Goal: Check status: Check status

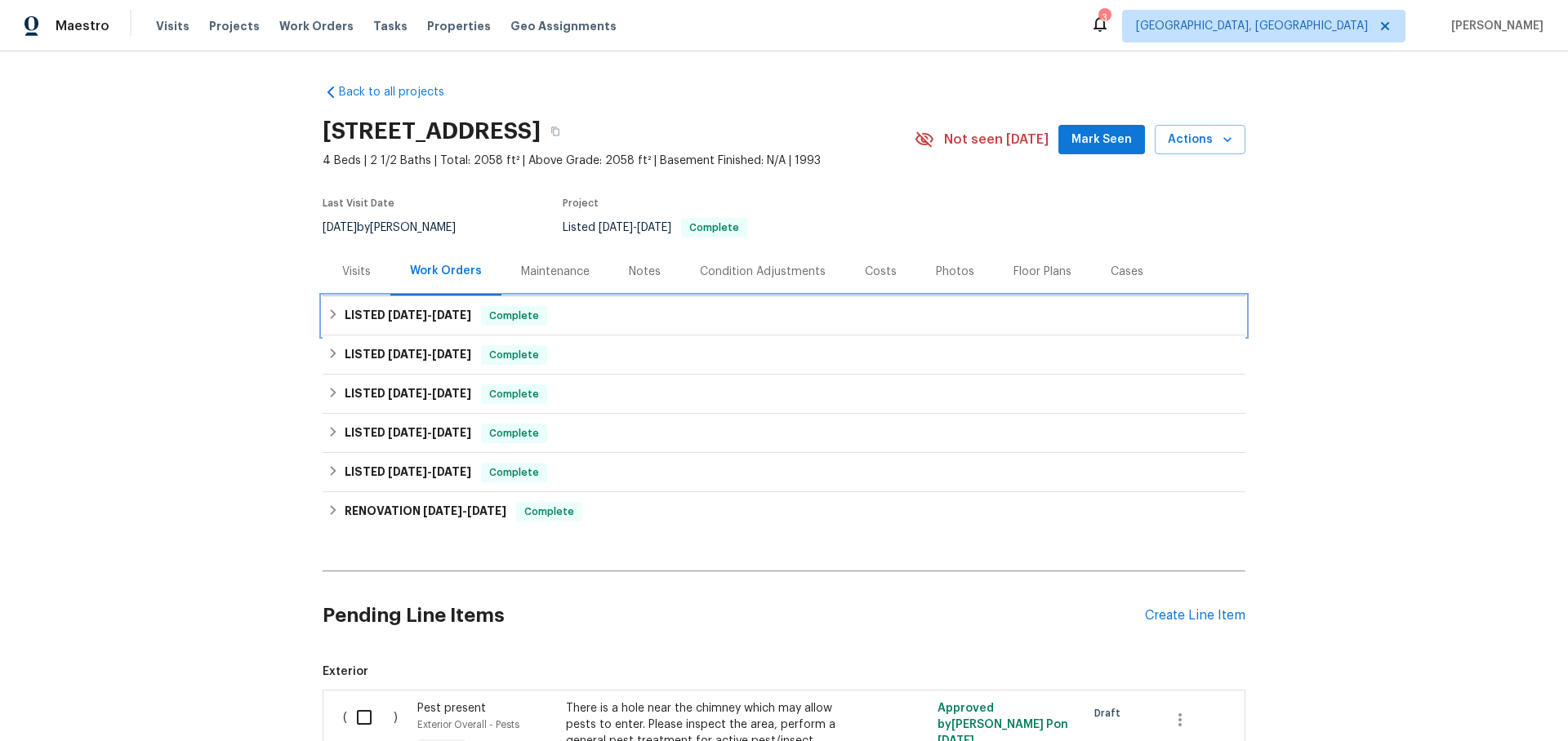
click at [332, 314] on icon at bounding box center [332, 314] width 12 height 12
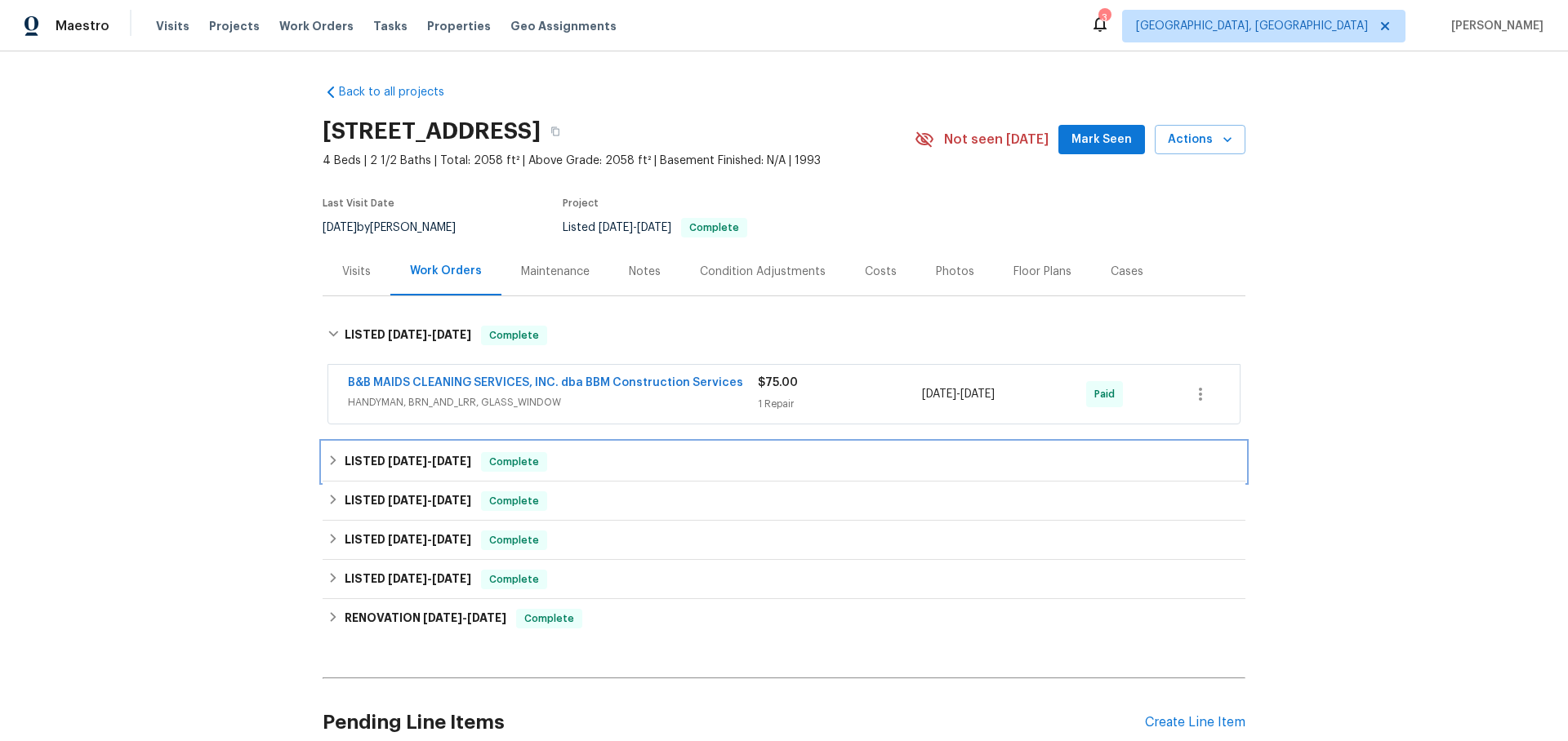
click at [333, 461] on icon at bounding box center [333, 460] width 5 height 10
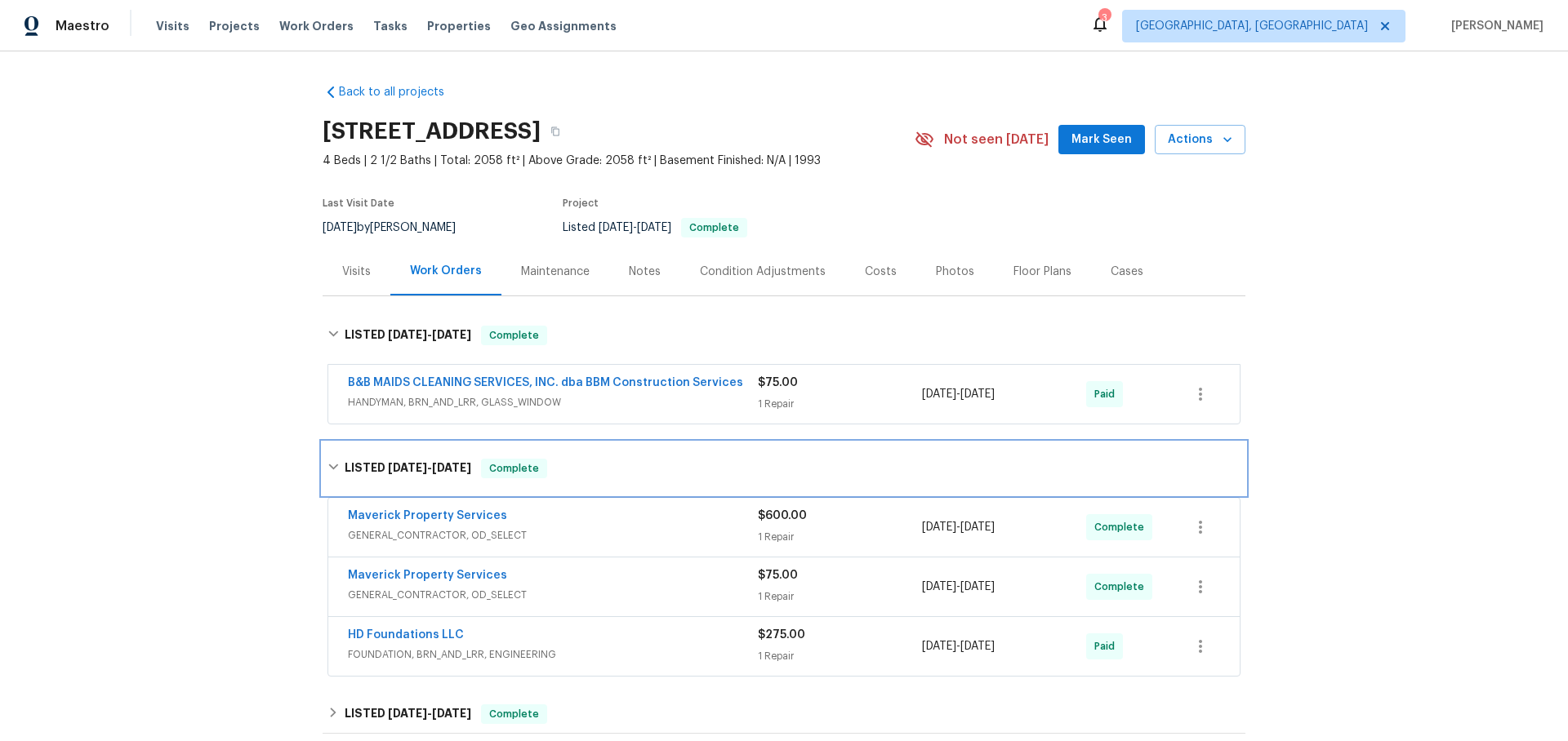
scroll to position [169, 0]
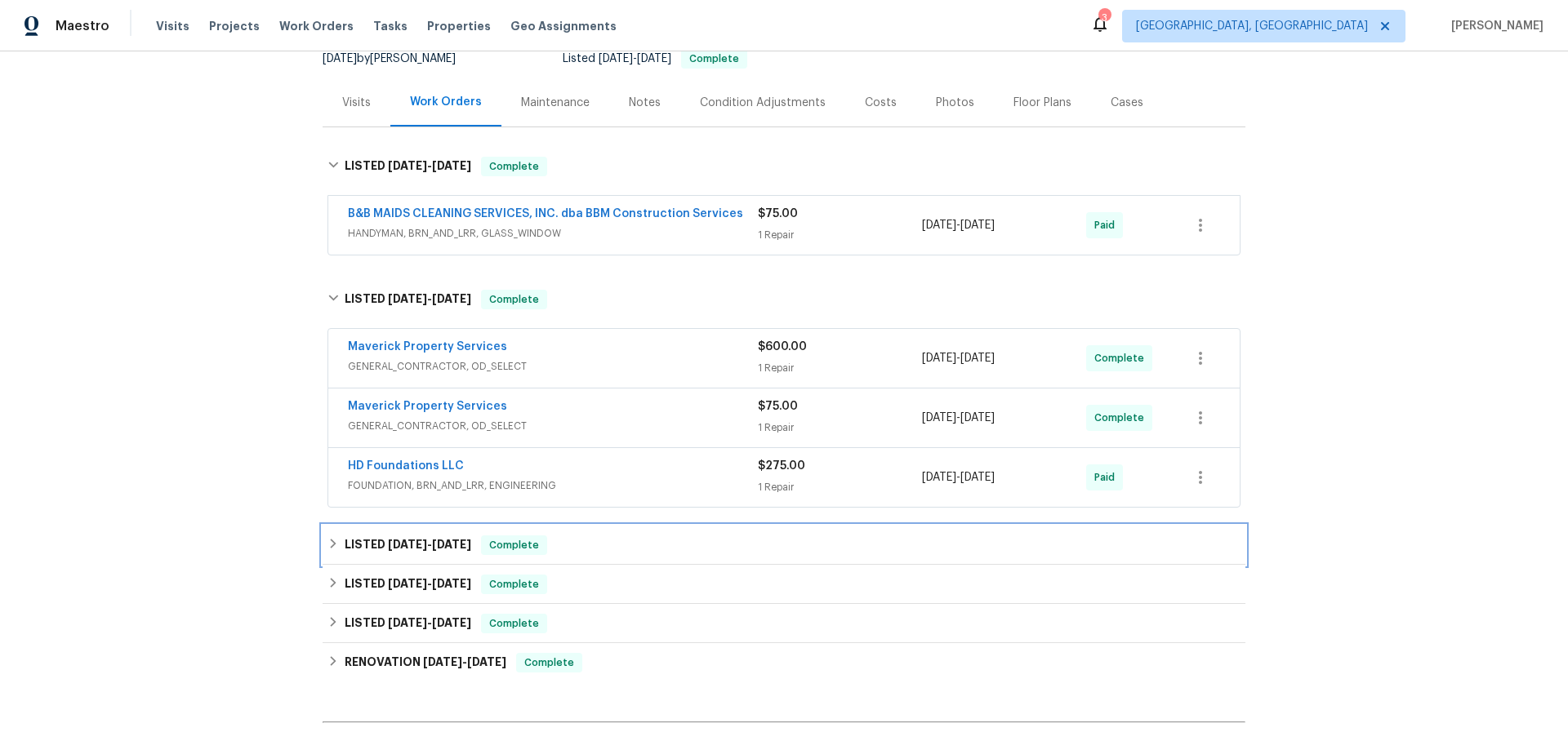
click at [331, 544] on icon at bounding box center [332, 543] width 12 height 12
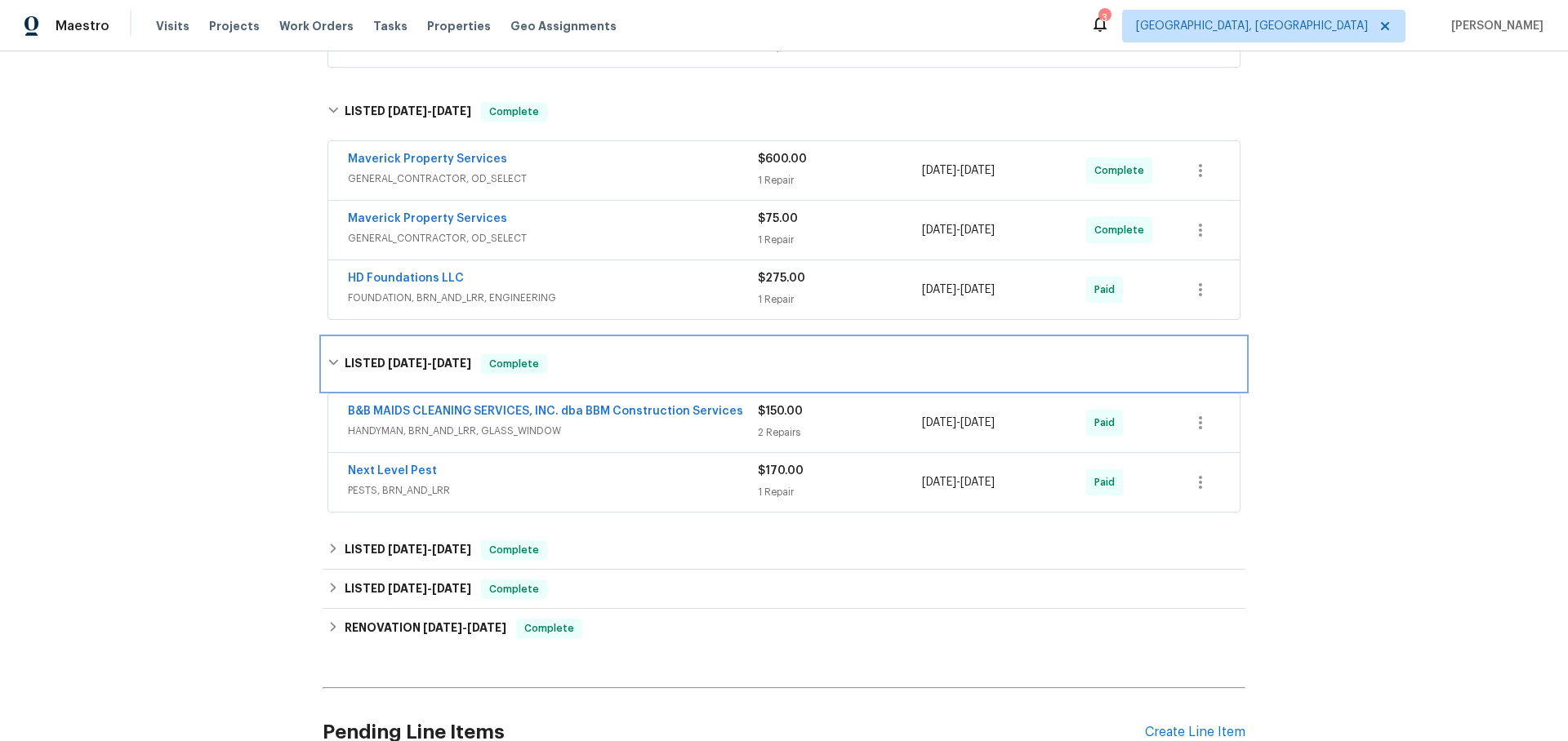
scroll to position [357, 0]
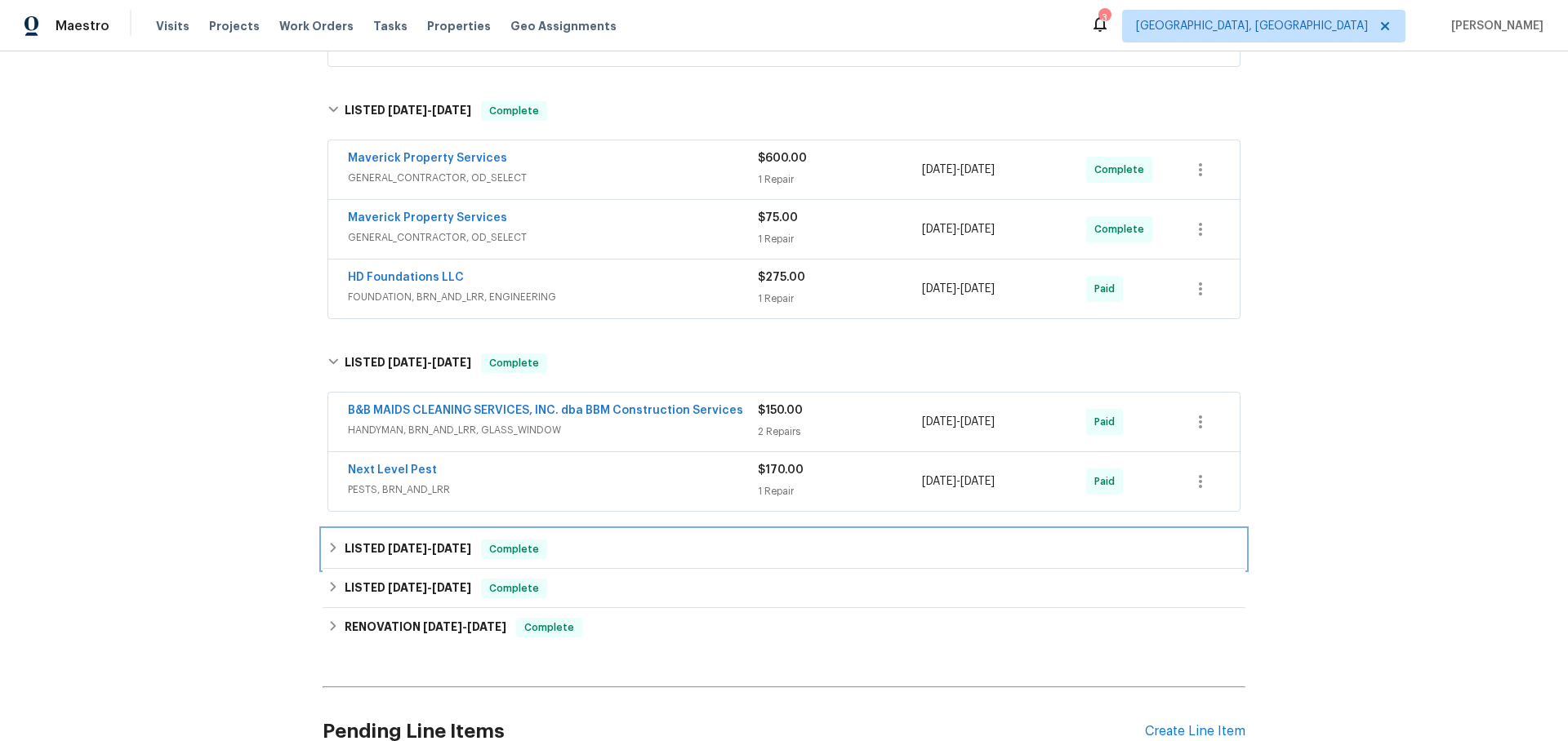
click at [330, 545] on icon at bounding box center [332, 547] width 12 height 12
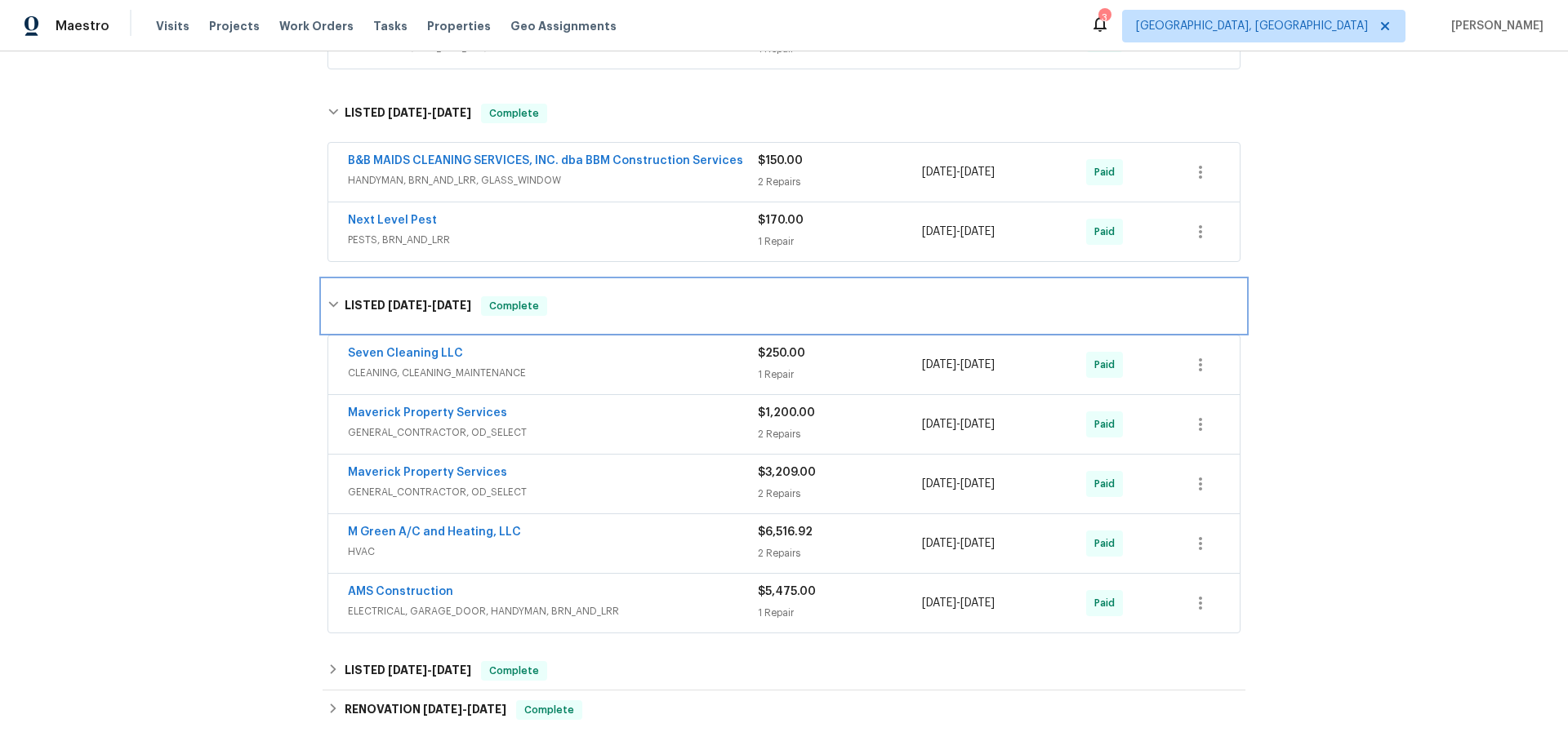
scroll to position [608, 0]
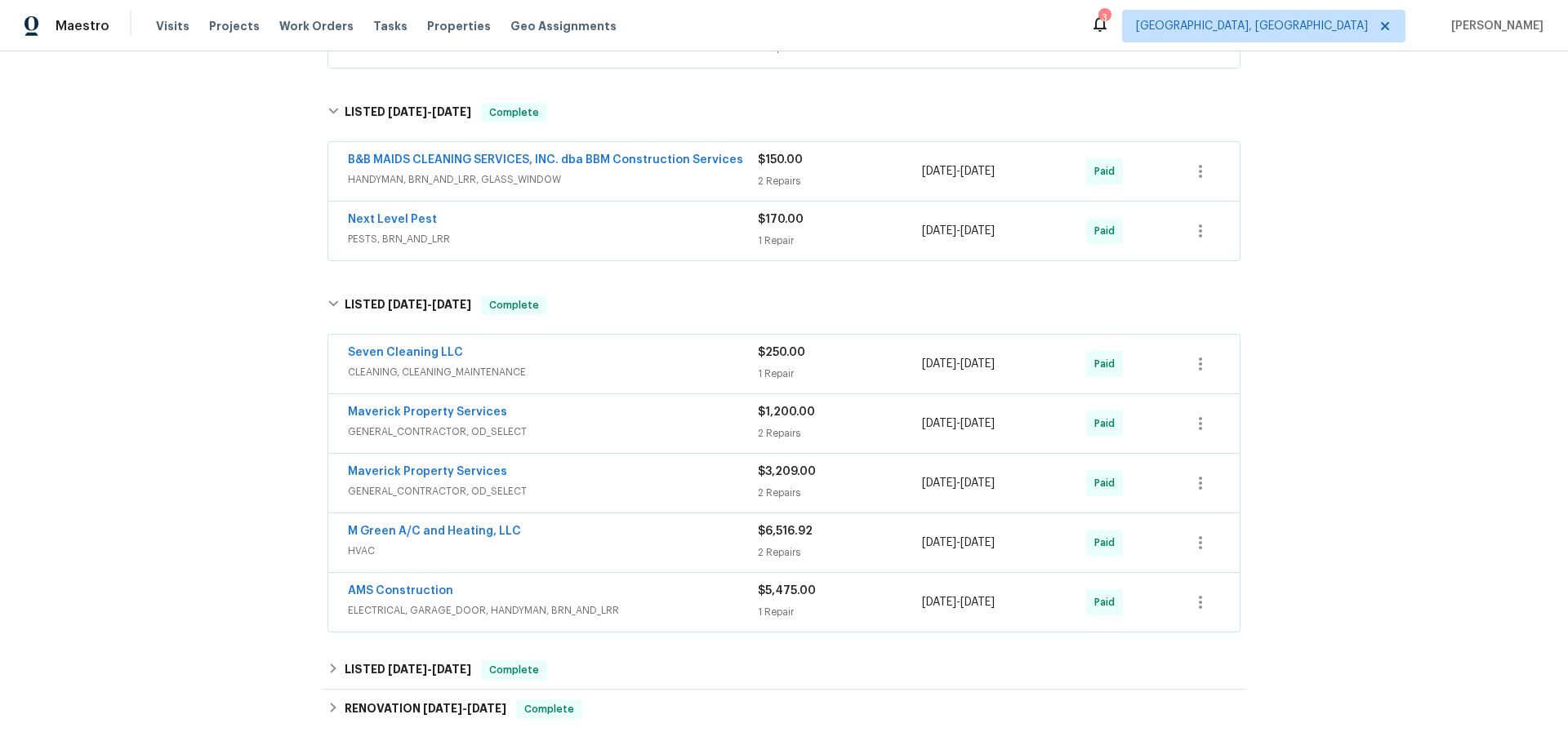
click at [633, 540] on div "M Green A/C and Heating, LLC" at bounding box center [553, 534] width 410 height 20
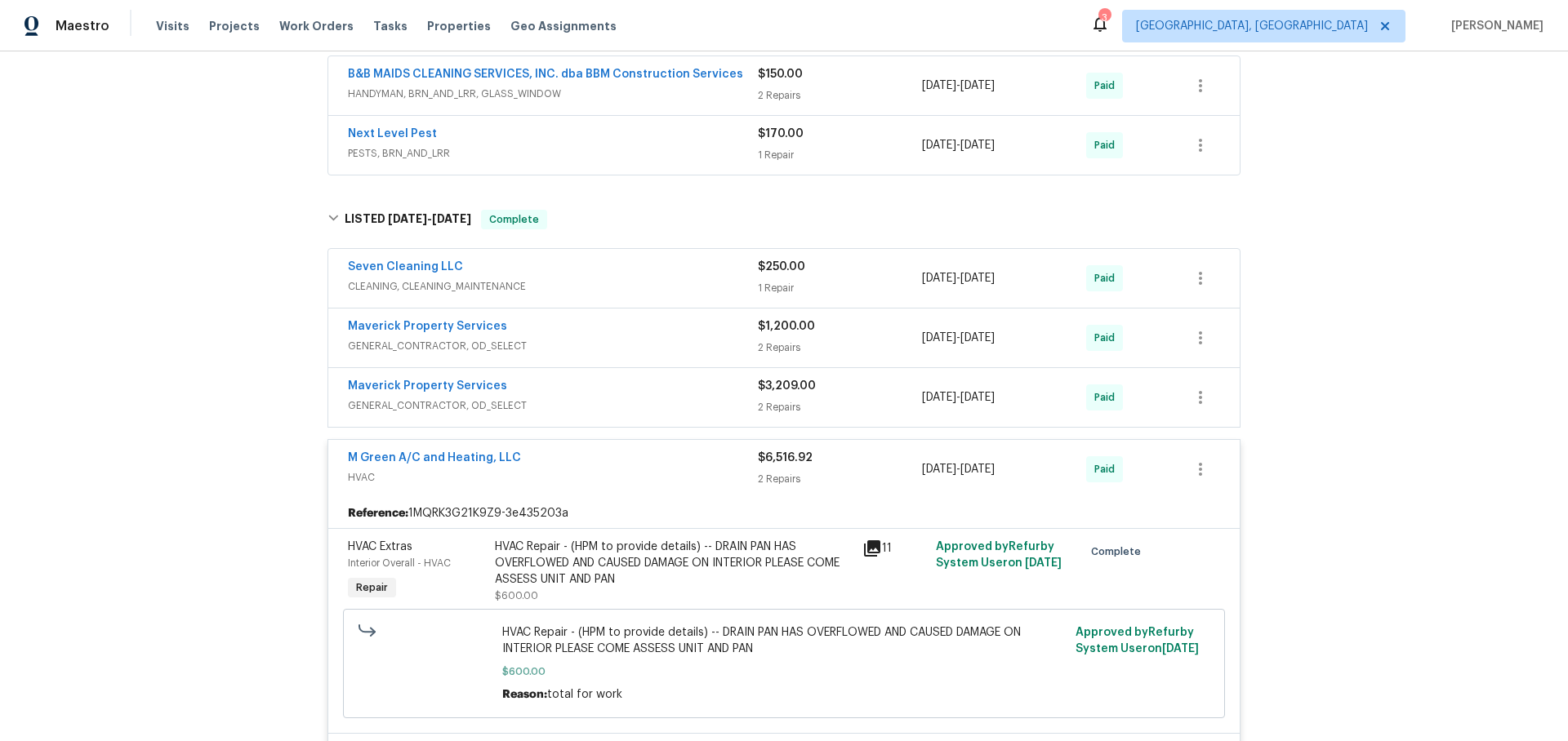
scroll to position [696, 0]
click at [407, 451] on link "M Green A/C and Heating, LLC" at bounding box center [434, 455] width 173 height 12
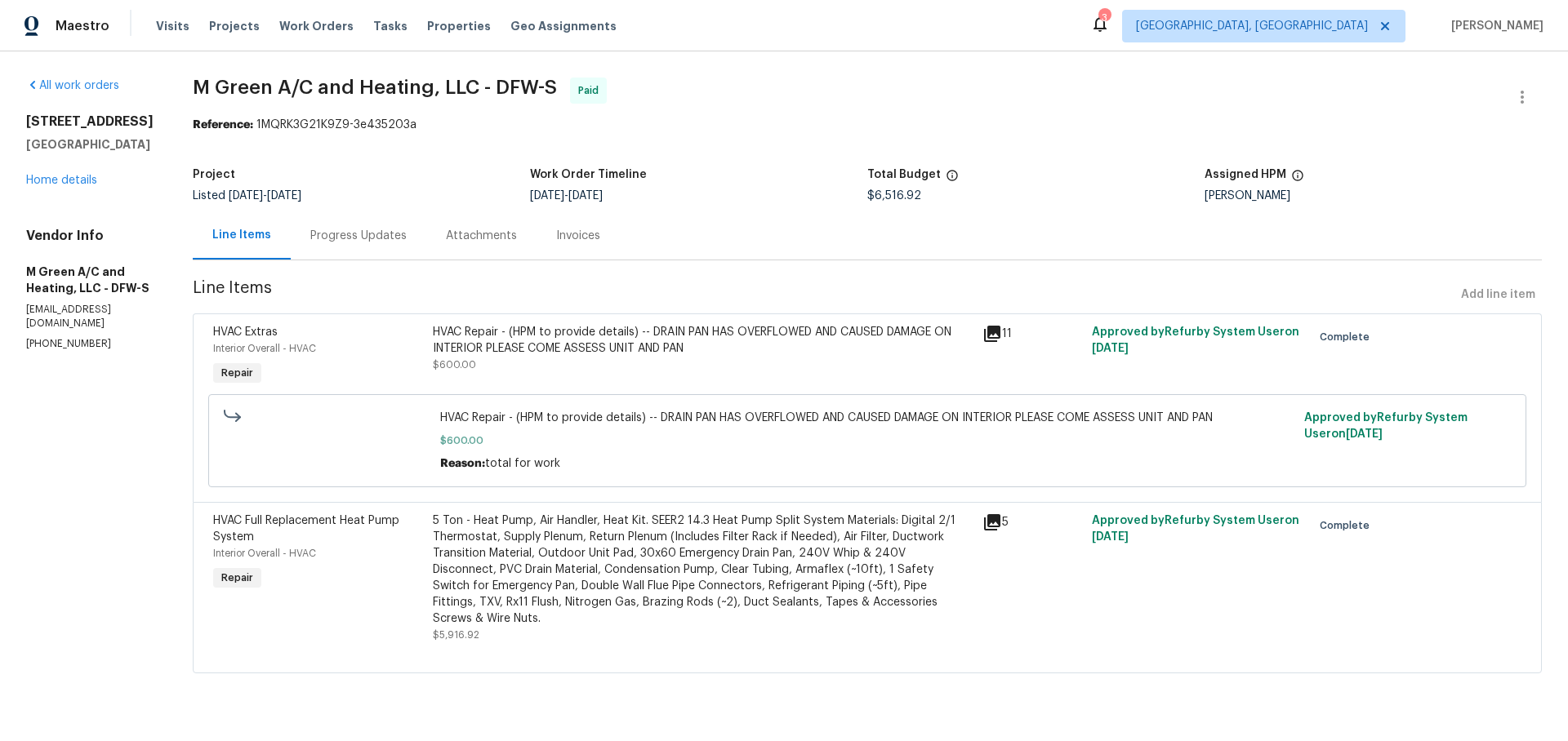
click at [366, 234] on div "Progress Updates" at bounding box center [358, 236] width 96 height 16
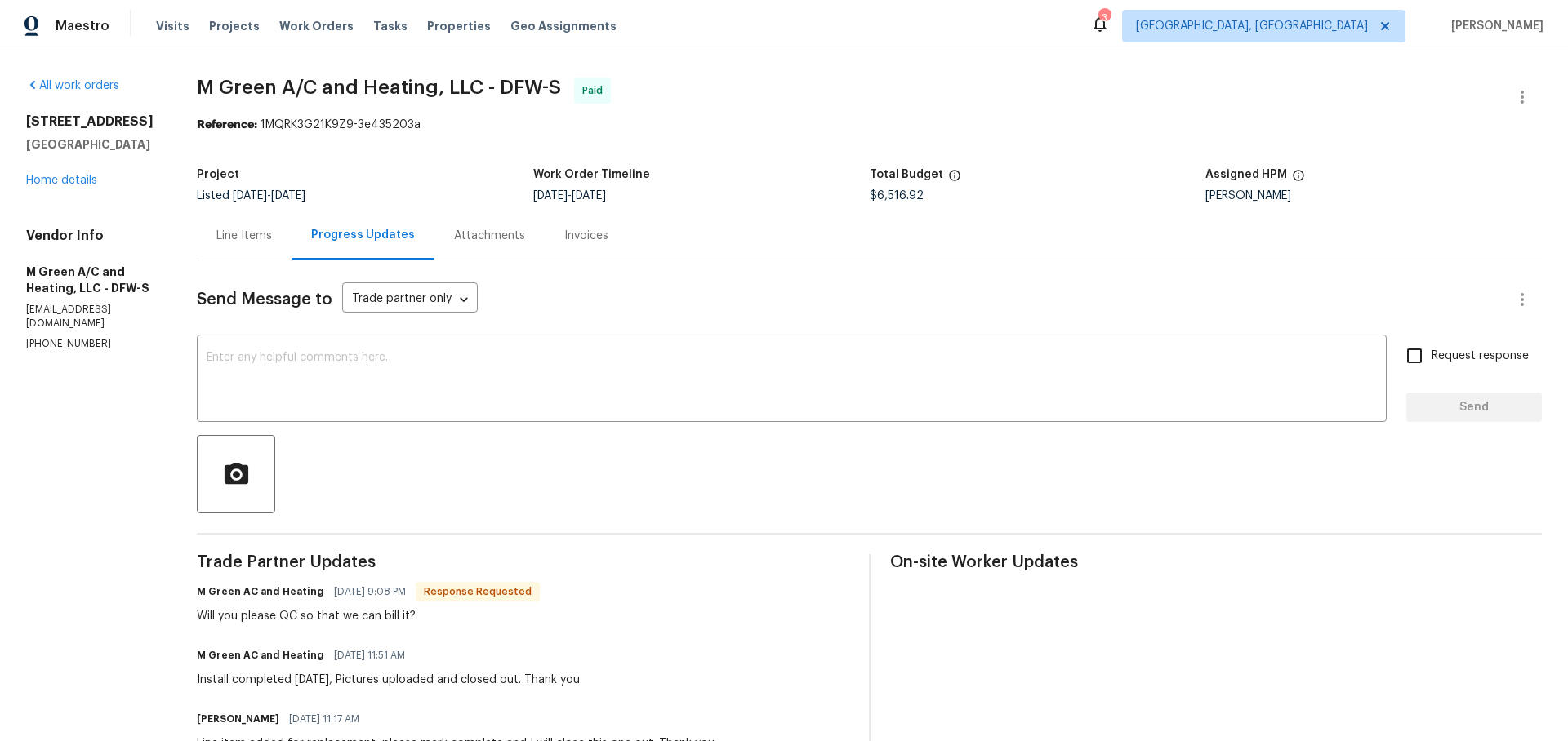
click at [514, 228] on div "Attachments" at bounding box center [489, 236] width 71 height 16
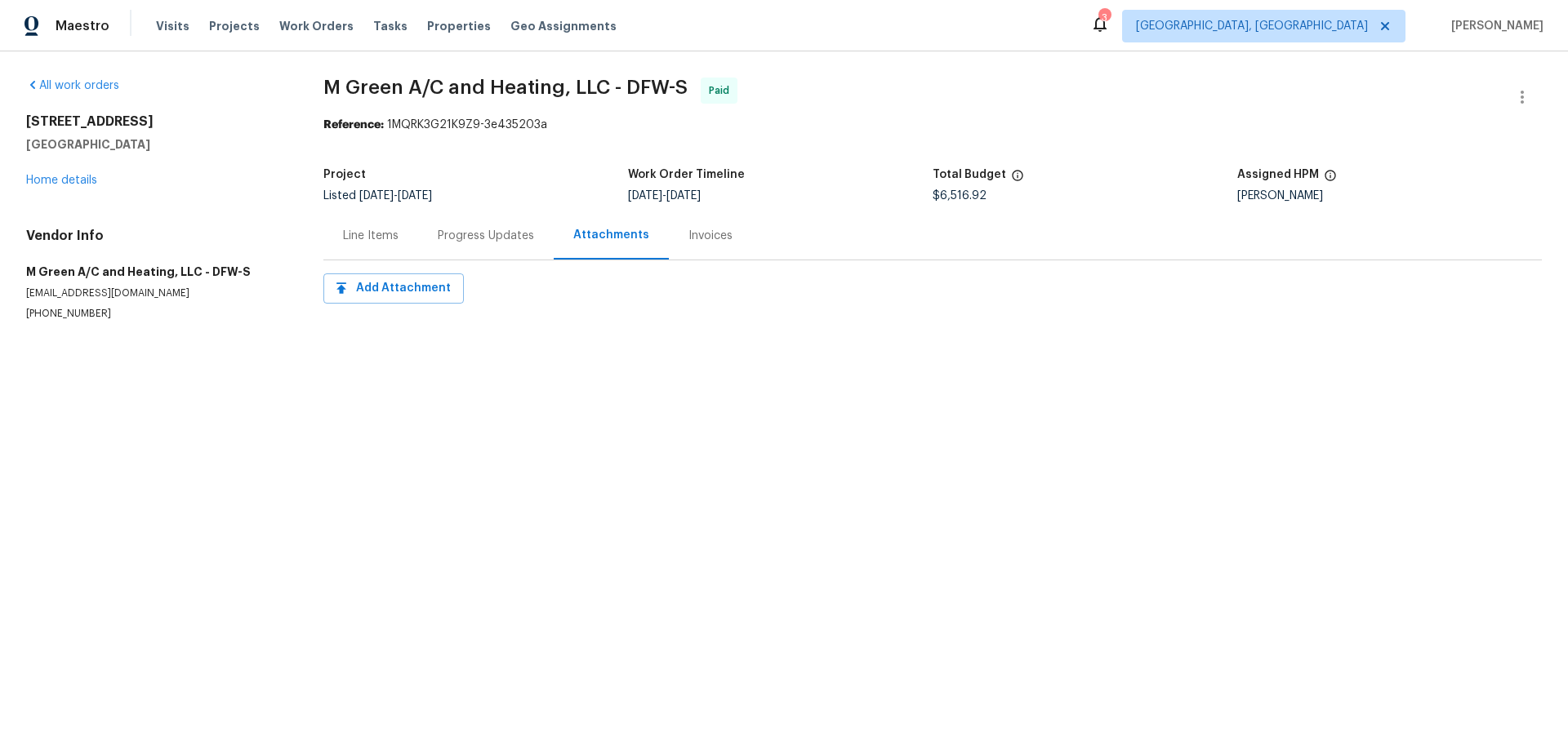
click at [704, 234] on div "Invoices" at bounding box center [710, 236] width 44 height 16
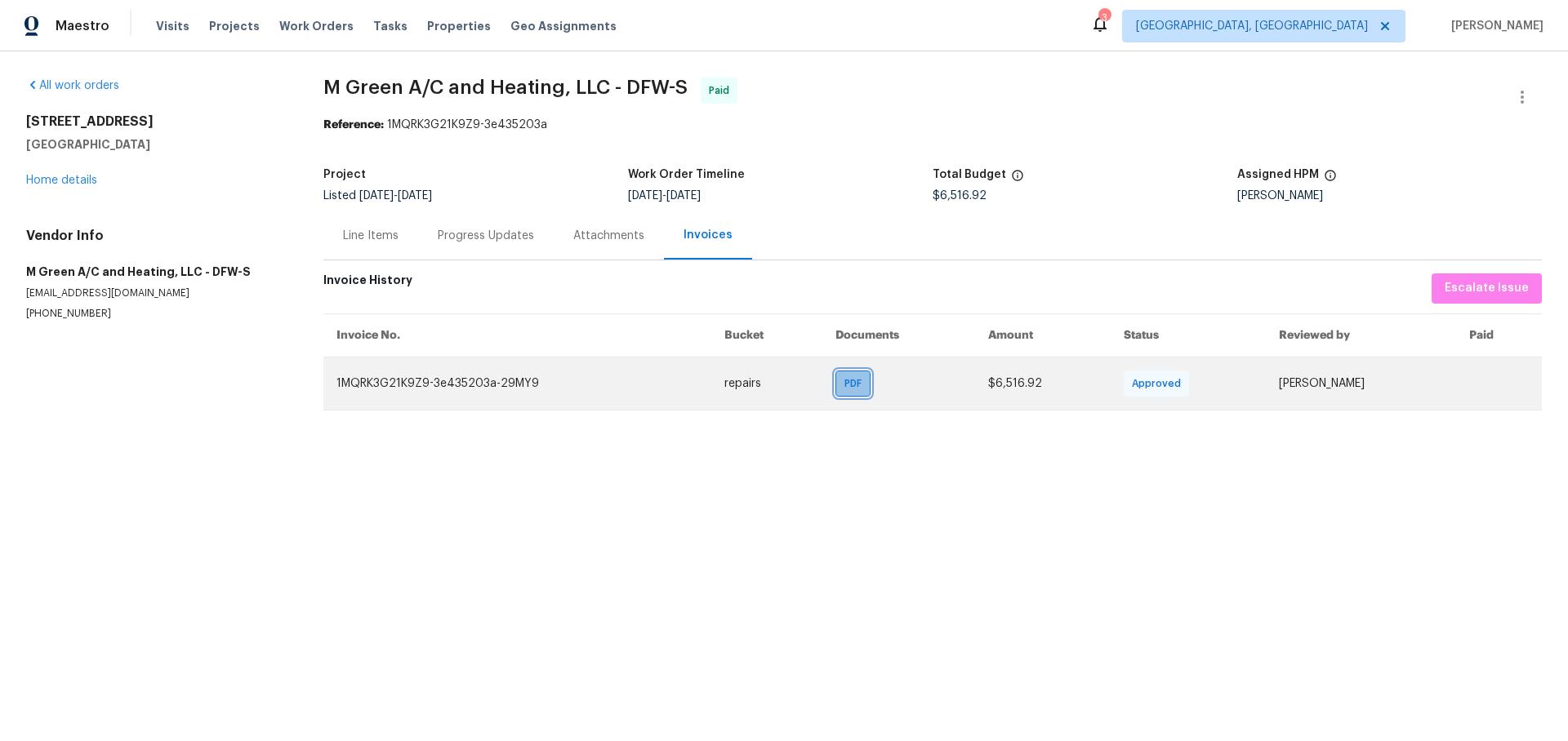
click at [845, 379] on span "PDF" at bounding box center [856, 384] width 23 height 16
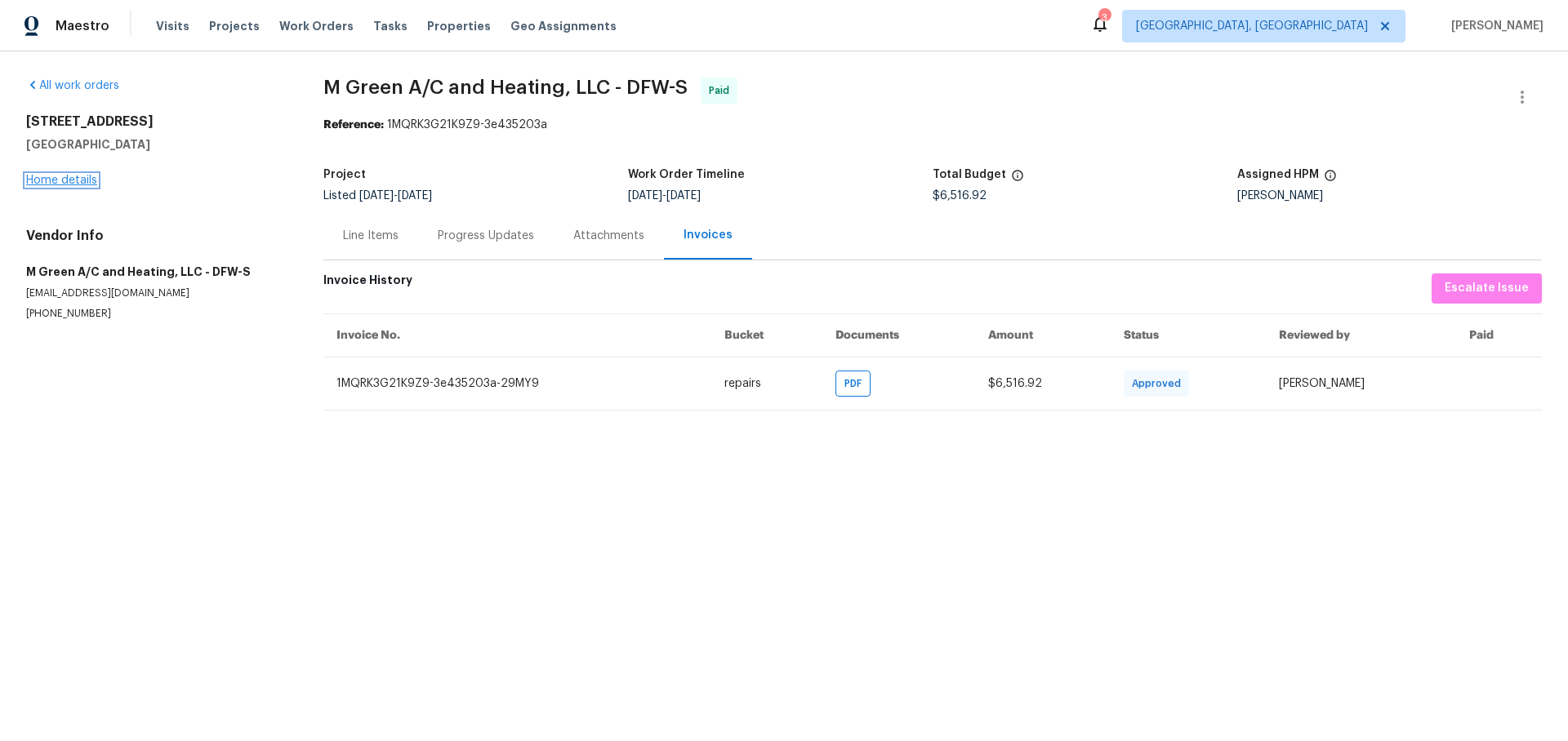
click at [64, 178] on link "Home details" at bounding box center [61, 180] width 71 height 12
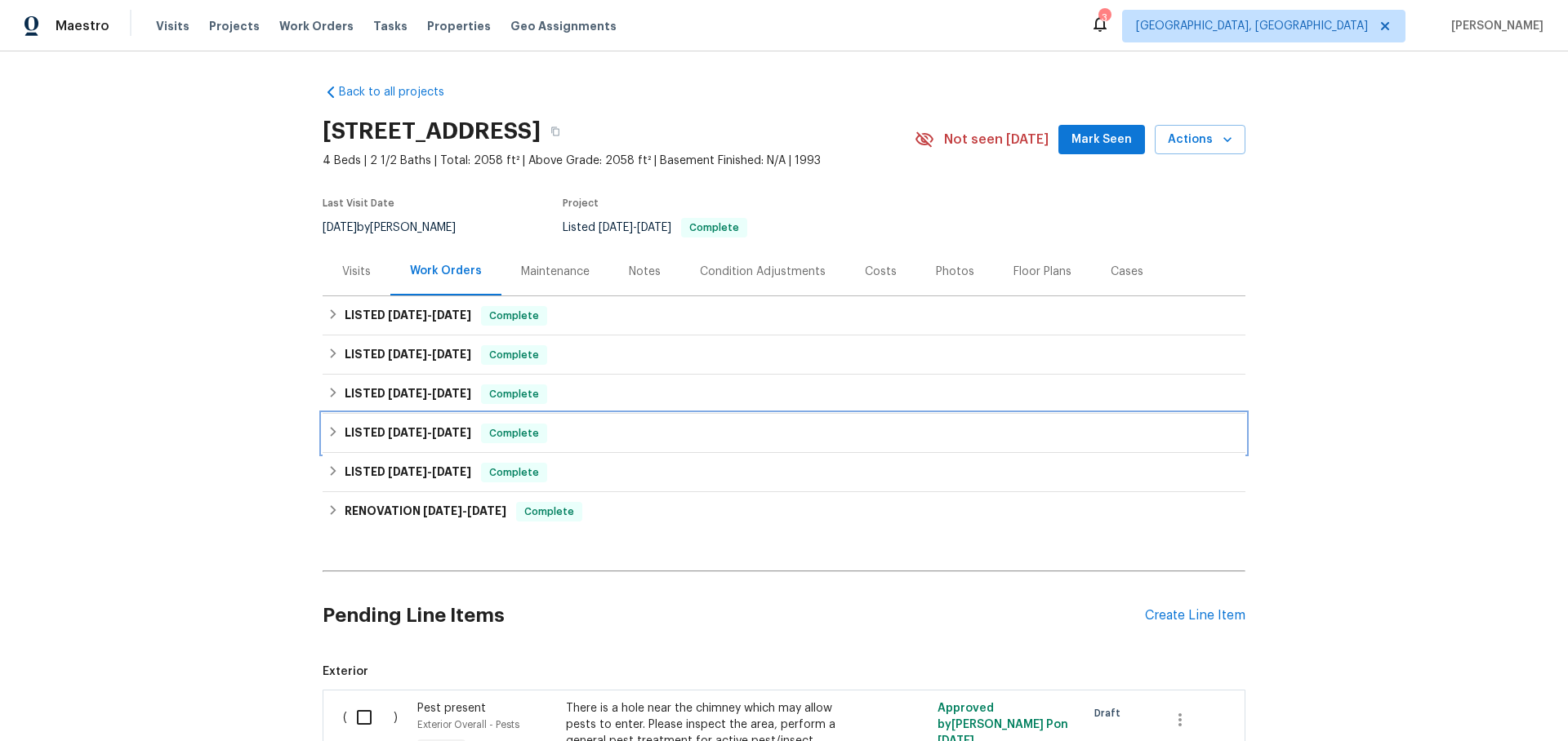
click at [331, 432] on icon at bounding box center [332, 431] width 12 height 12
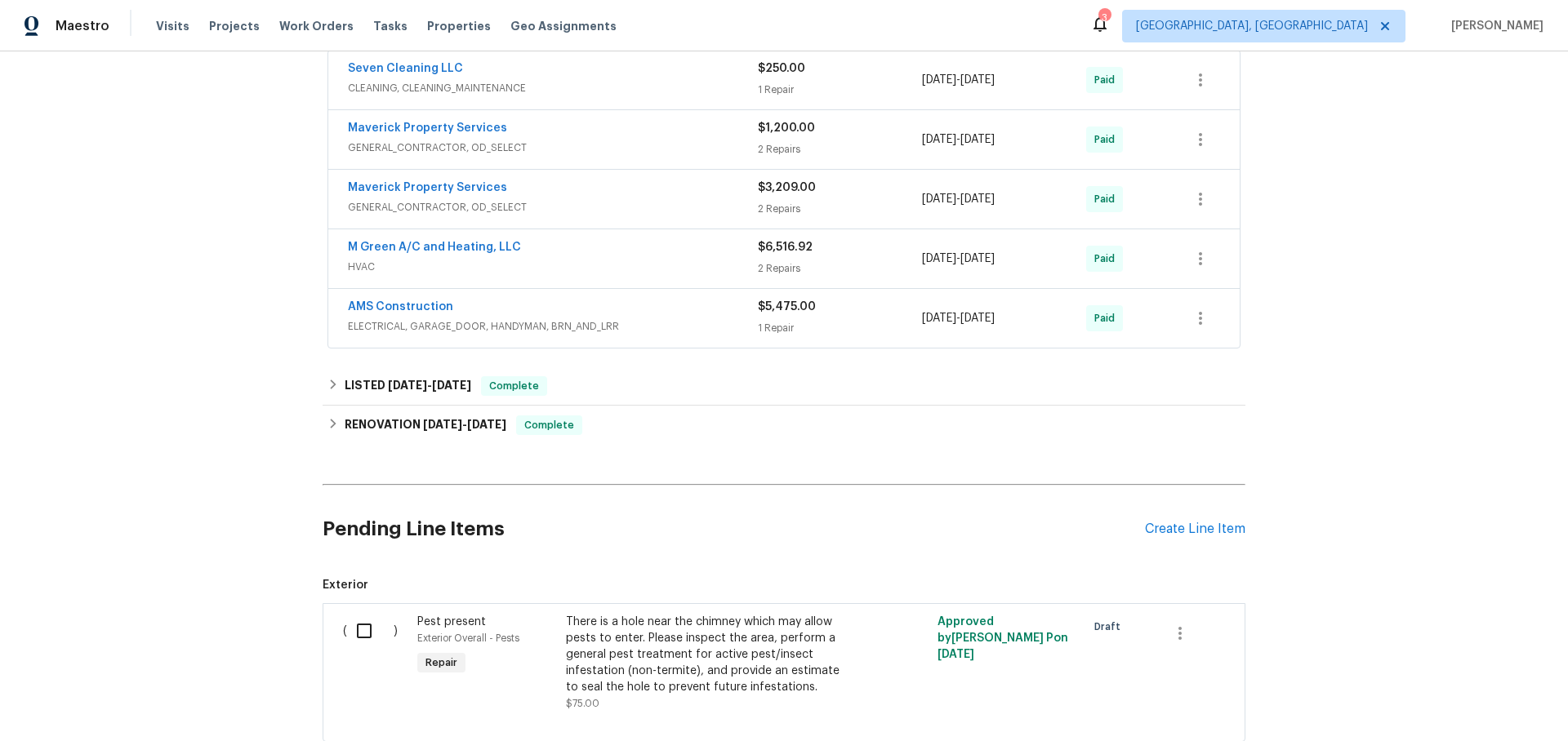
scroll to position [434, 0]
click at [704, 322] on span "ELECTRICAL, GARAGE_DOOR, HANDYMAN, BRN_AND_LRR" at bounding box center [553, 324] width 410 height 16
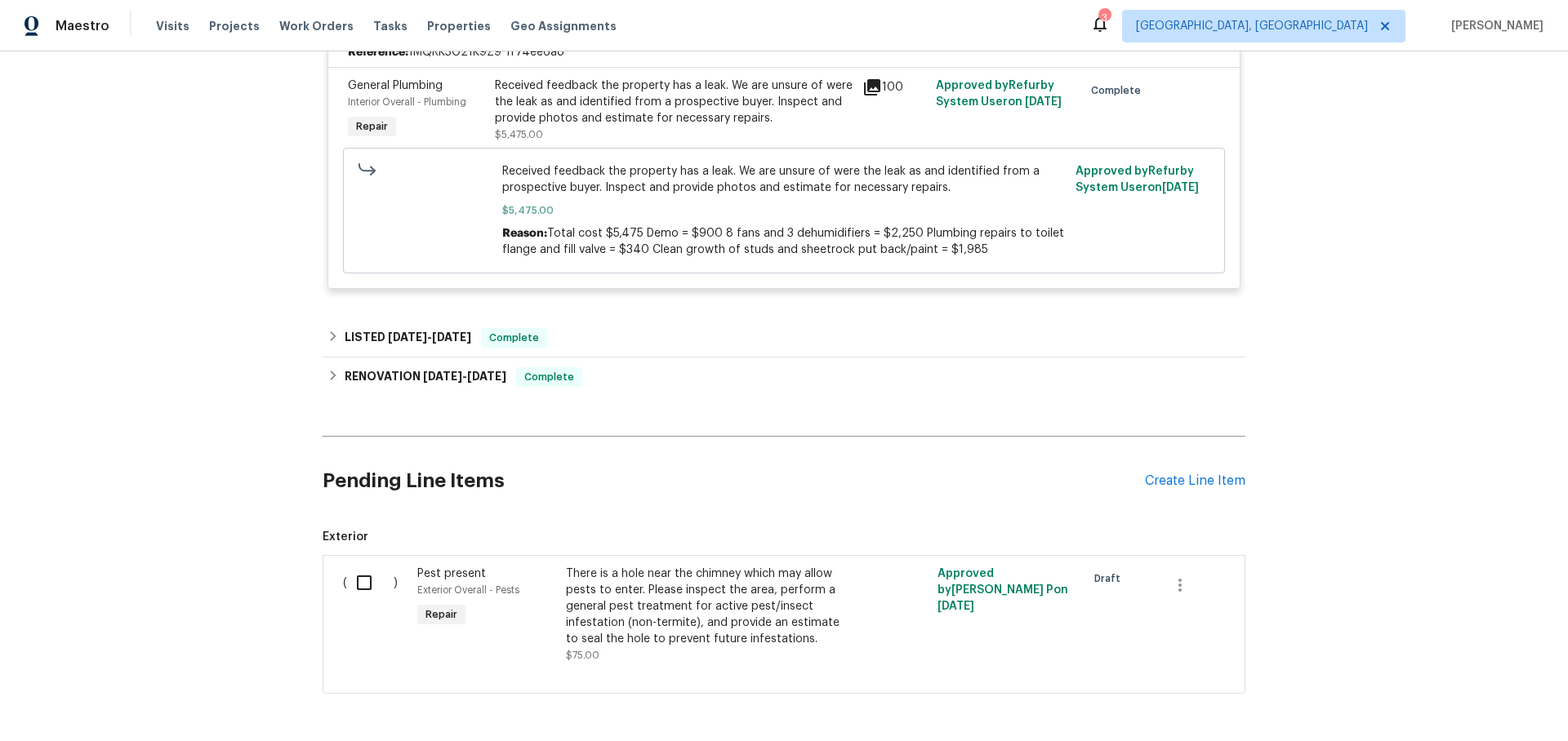
scroll to position [757, 0]
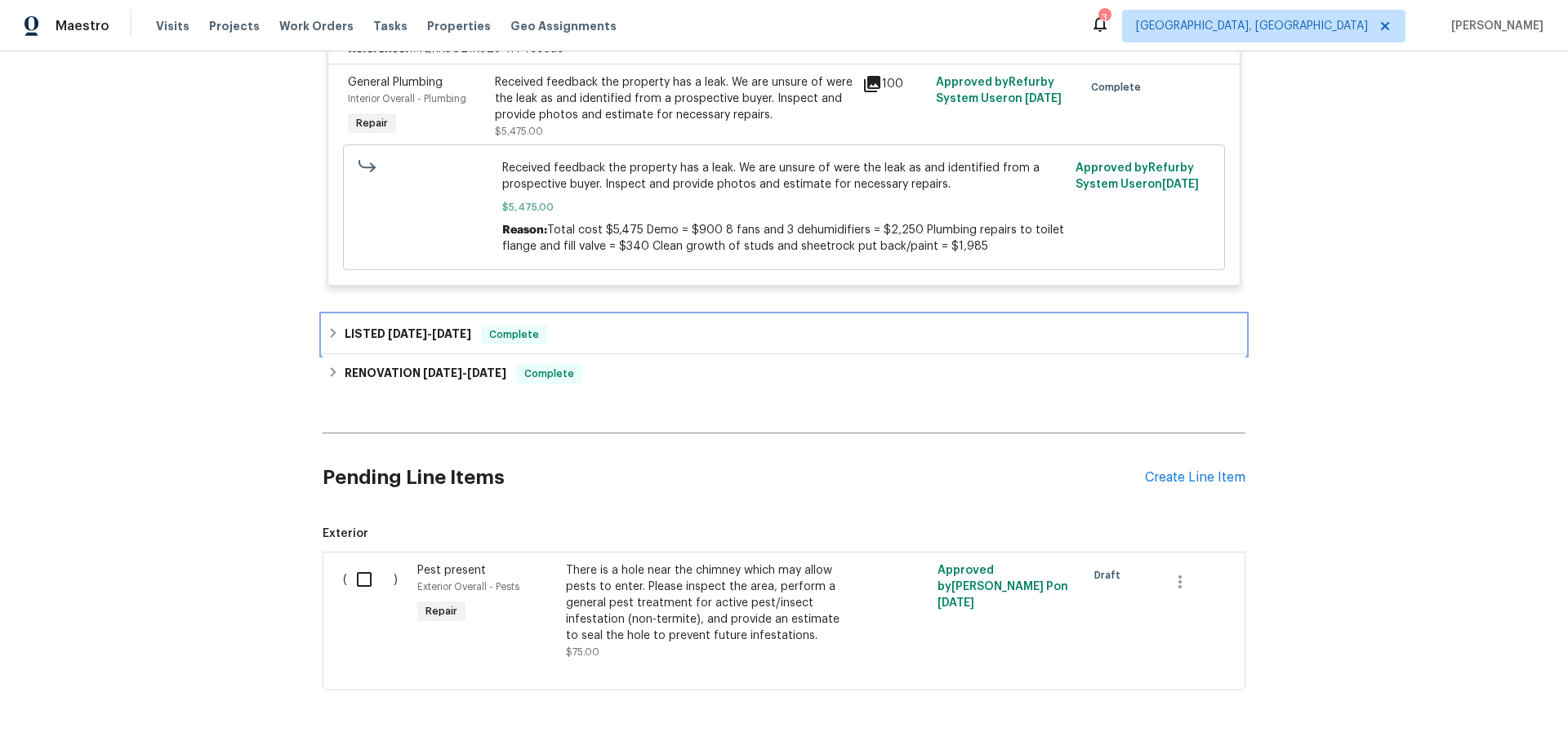
click at [332, 332] on icon at bounding box center [333, 332] width 5 height 10
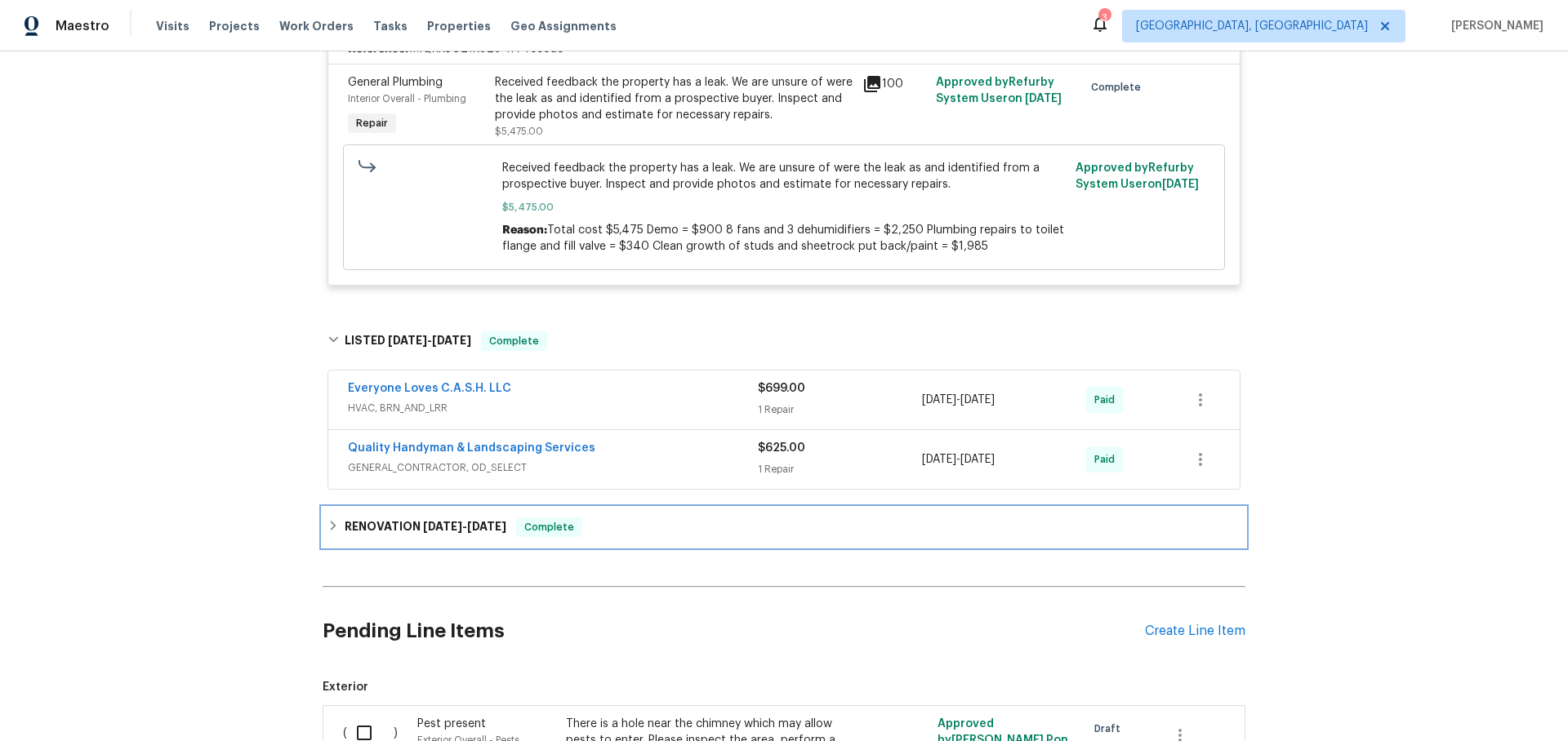
click at [336, 524] on icon at bounding box center [332, 525] width 12 height 12
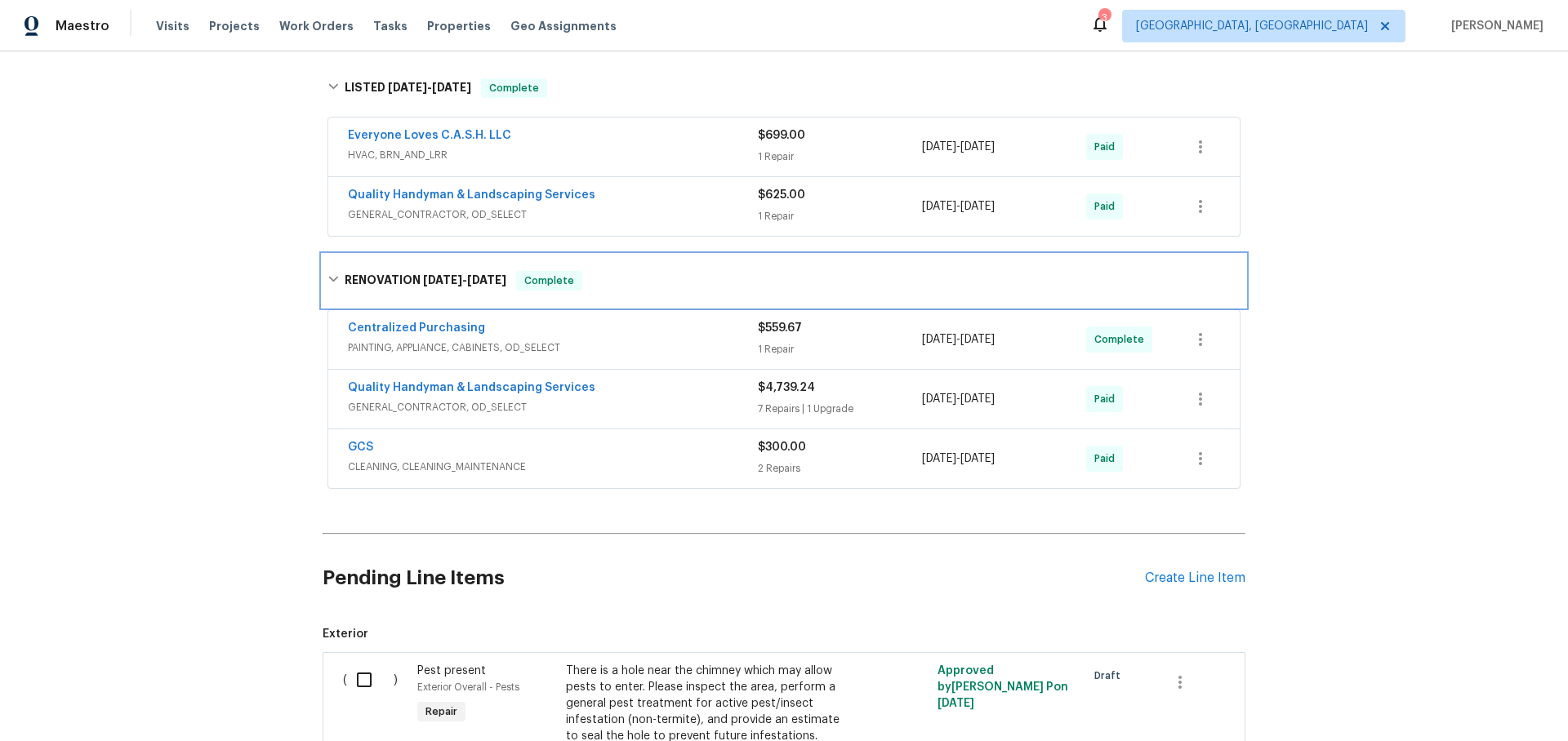
scroll to position [1011, 0]
